Goal: Information Seeking & Learning: Learn about a topic

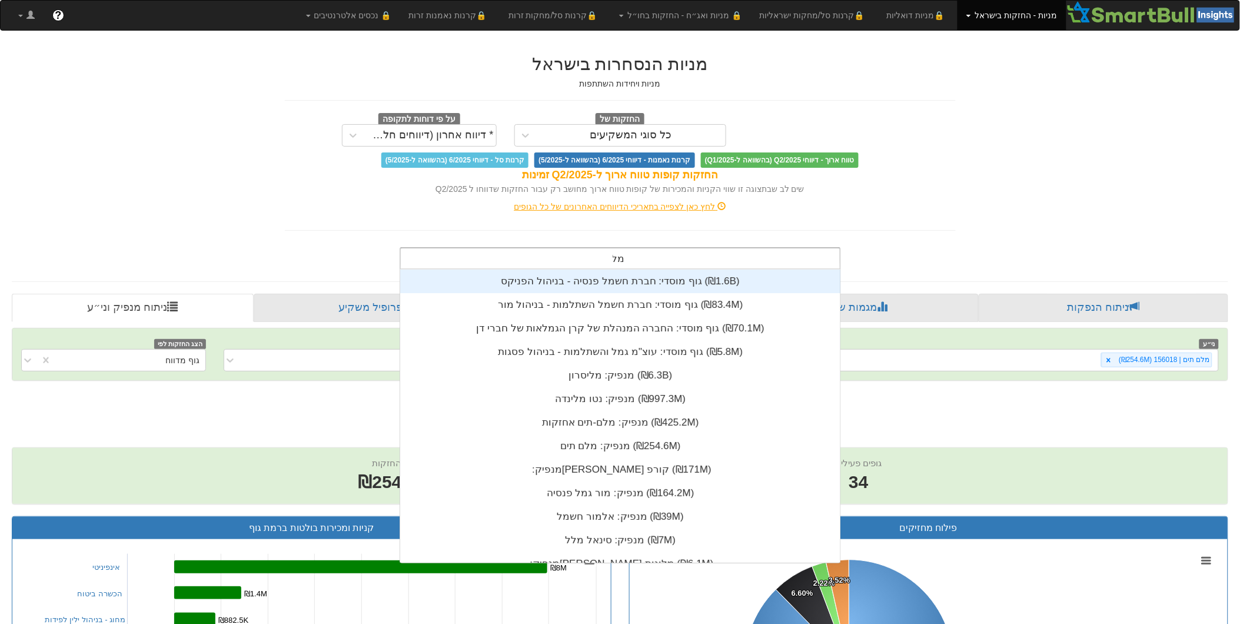
type input "מלם"
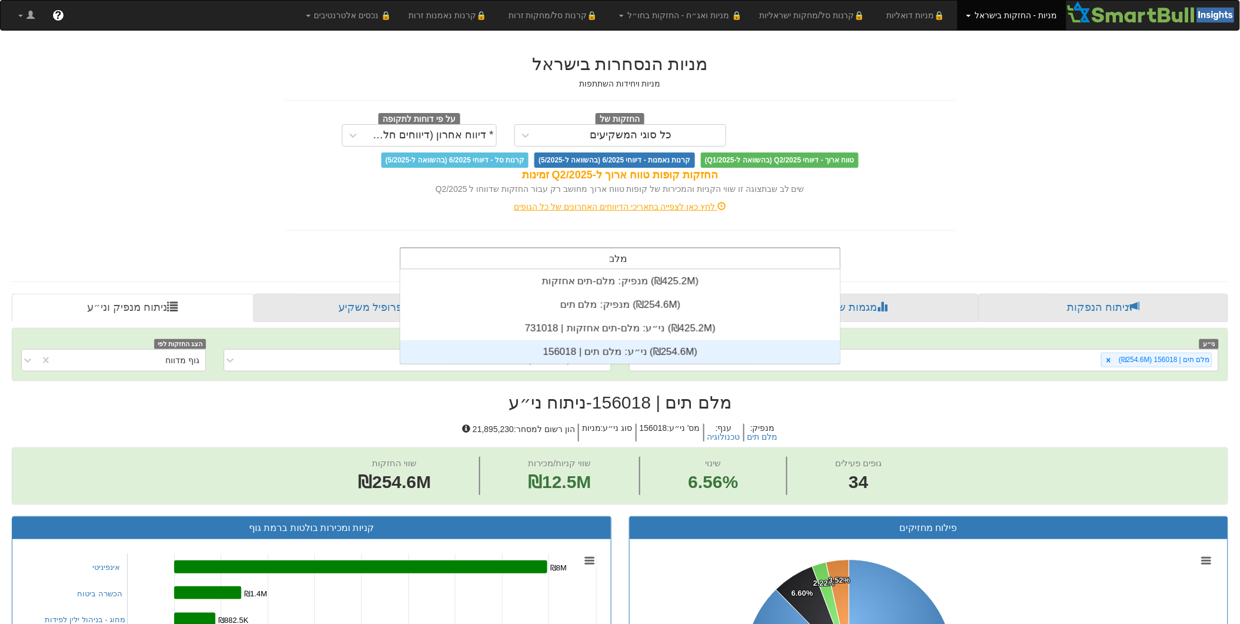
click at [627, 350] on div "ני״ע: ‏מלם תים | 156018 ‎(₪254.6M)‎" at bounding box center [620, 352] width 440 height 24
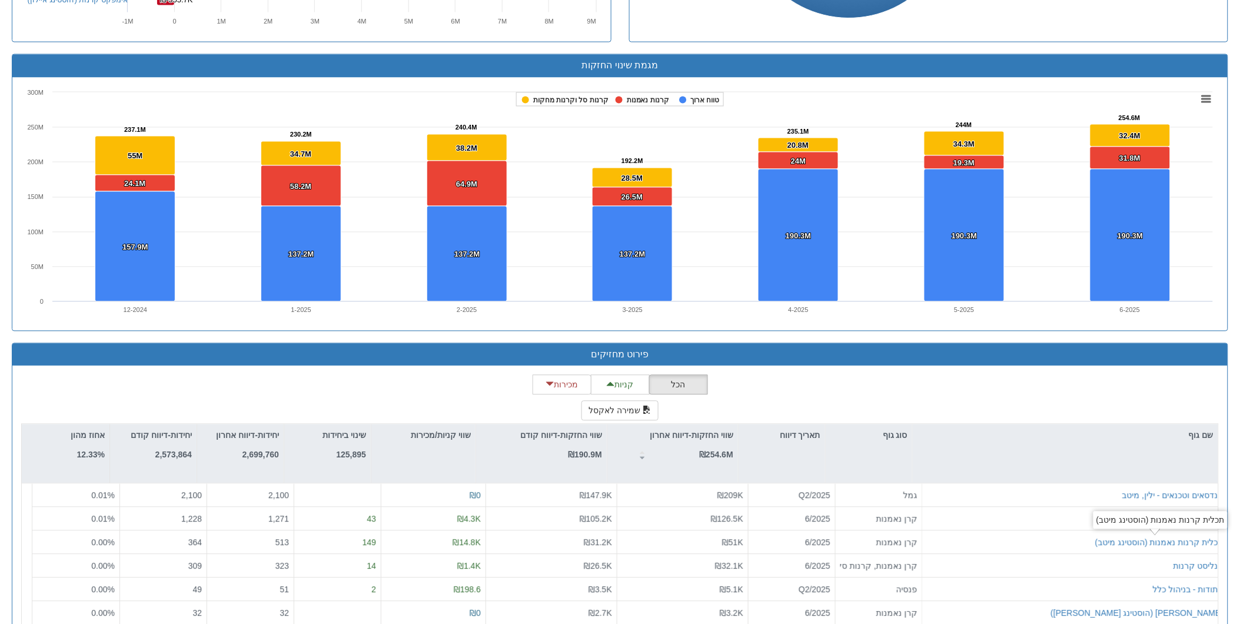
scroll to position [810, 0]
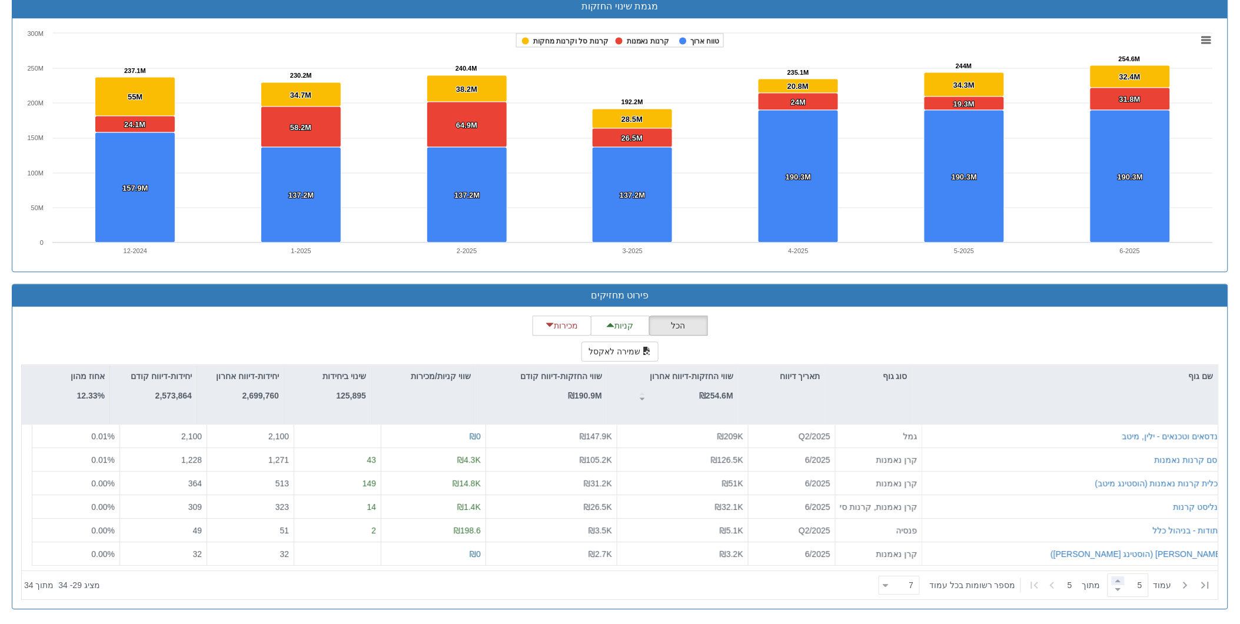
click at [1114, 581] on span at bounding box center [1117, 580] width 13 height 9
click at [1111, 592] on span at bounding box center [1117, 589] width 13 height 9
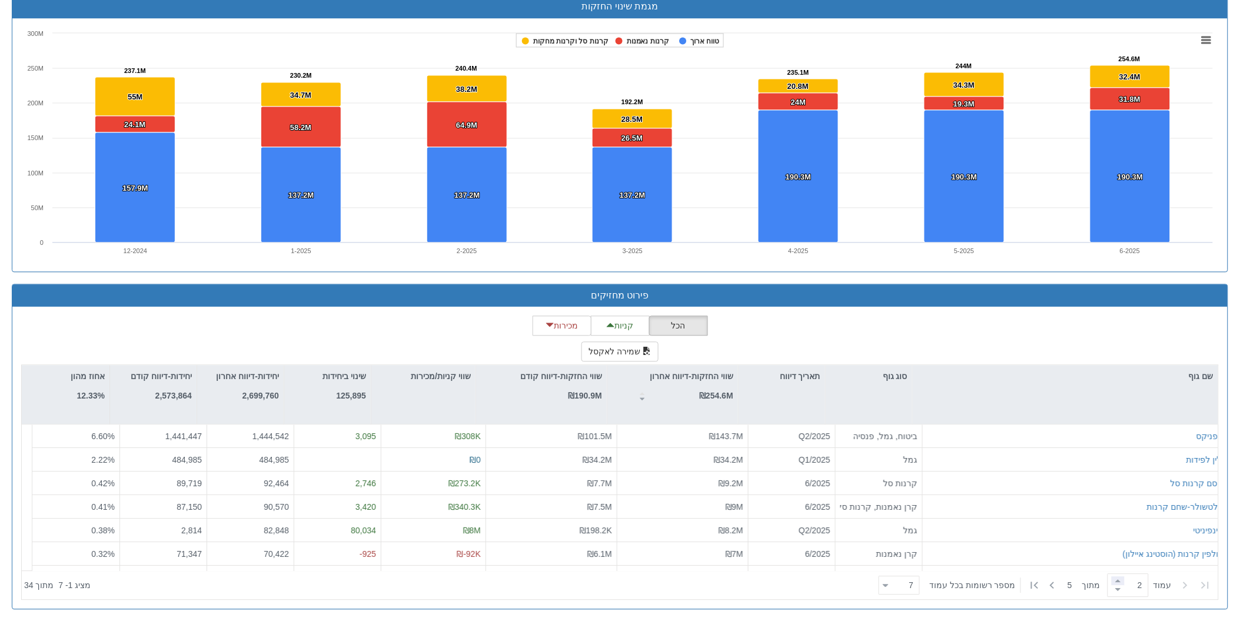
click at [1111, 580] on span at bounding box center [1117, 580] width 13 height 9
type input "5"
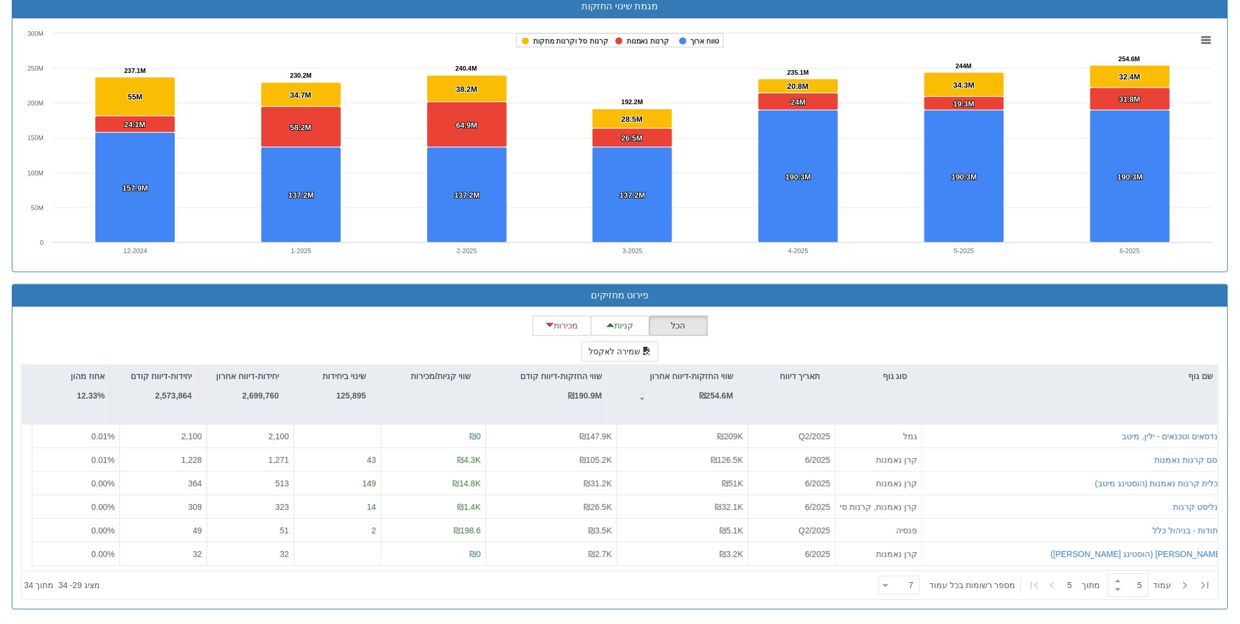
scroll to position [292, 0]
